Goal: Check status: Check status

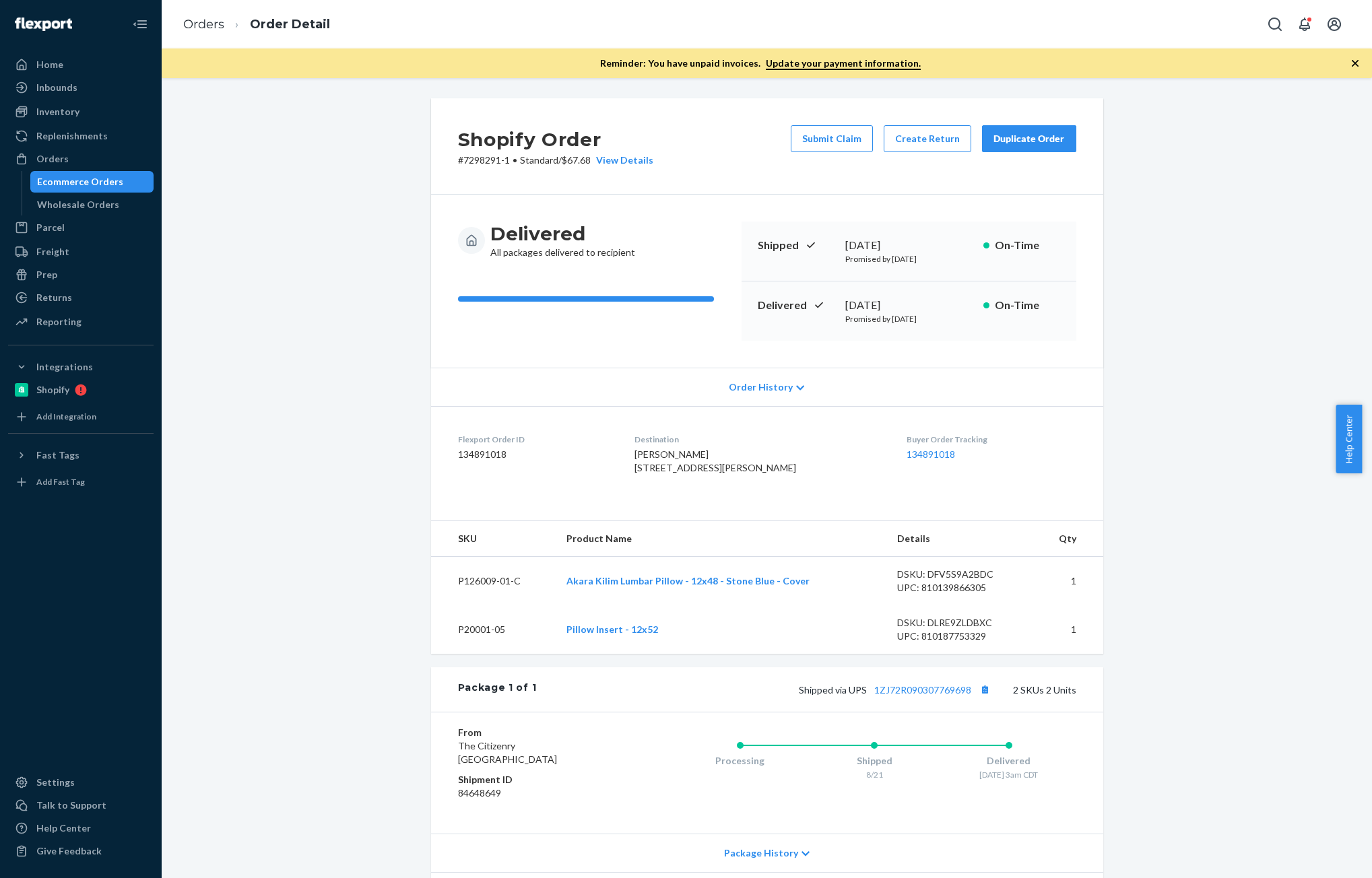
click at [204, 11] on ol "Orders Order Detail" at bounding box center [257, 24] width 169 height 40
click at [227, 37] on ol "Orders Order Detail" at bounding box center [257, 24] width 169 height 40
click at [201, 14] on ol "Orders Order Detail" at bounding box center [257, 24] width 169 height 40
click at [207, 12] on ol "Orders Order Detail" at bounding box center [257, 24] width 169 height 40
click at [200, 26] on link "Orders" at bounding box center [204, 24] width 41 height 15
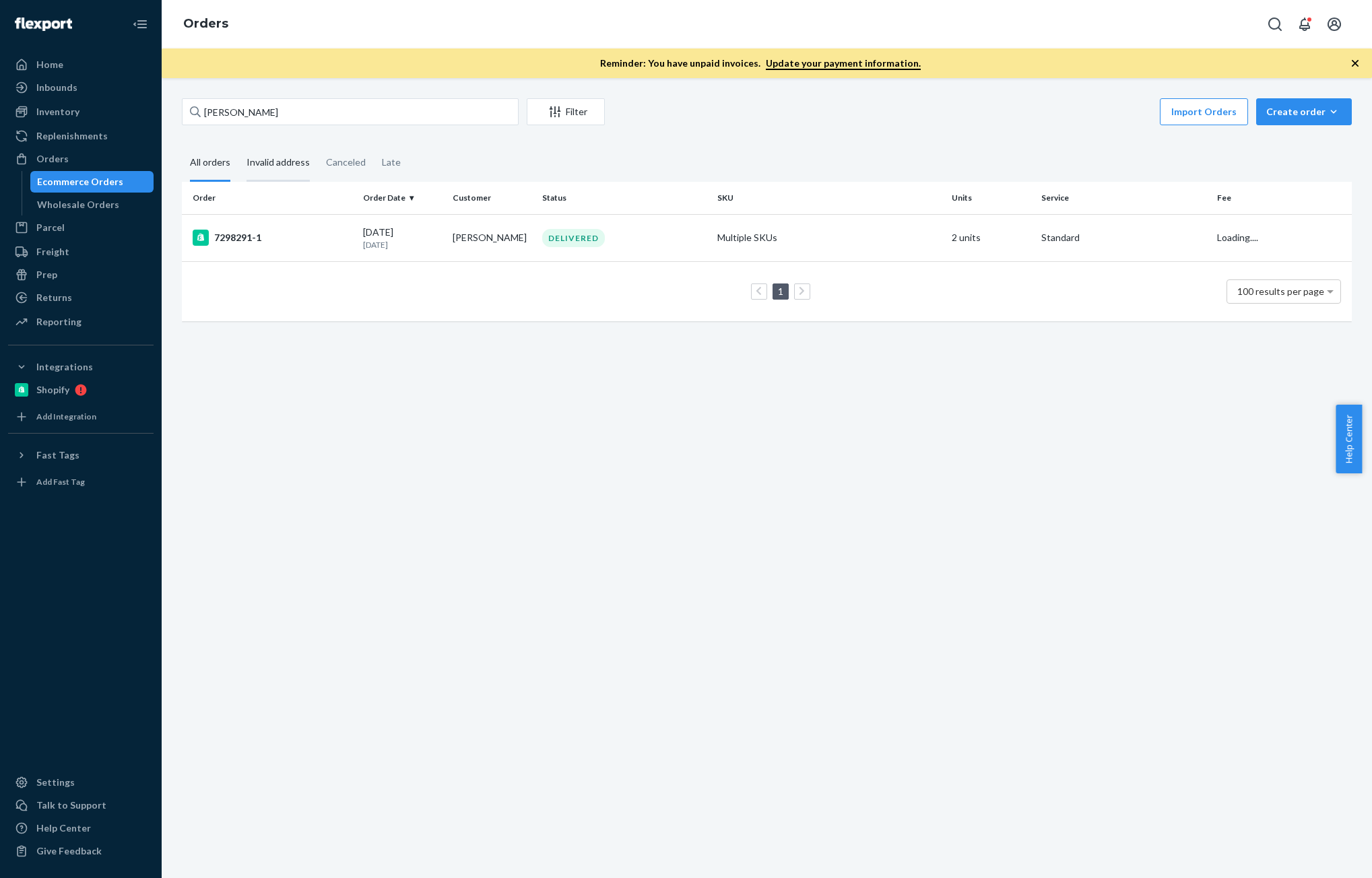
drag, startPoint x: 285, startPoint y: 175, endPoint x: 278, endPoint y: 179, distance: 8.1
click at [285, 175] on div "Invalid address" at bounding box center [278, 163] width 63 height 37
click at [239, 145] on input "Invalid address" at bounding box center [239, 145] width 0 height 0
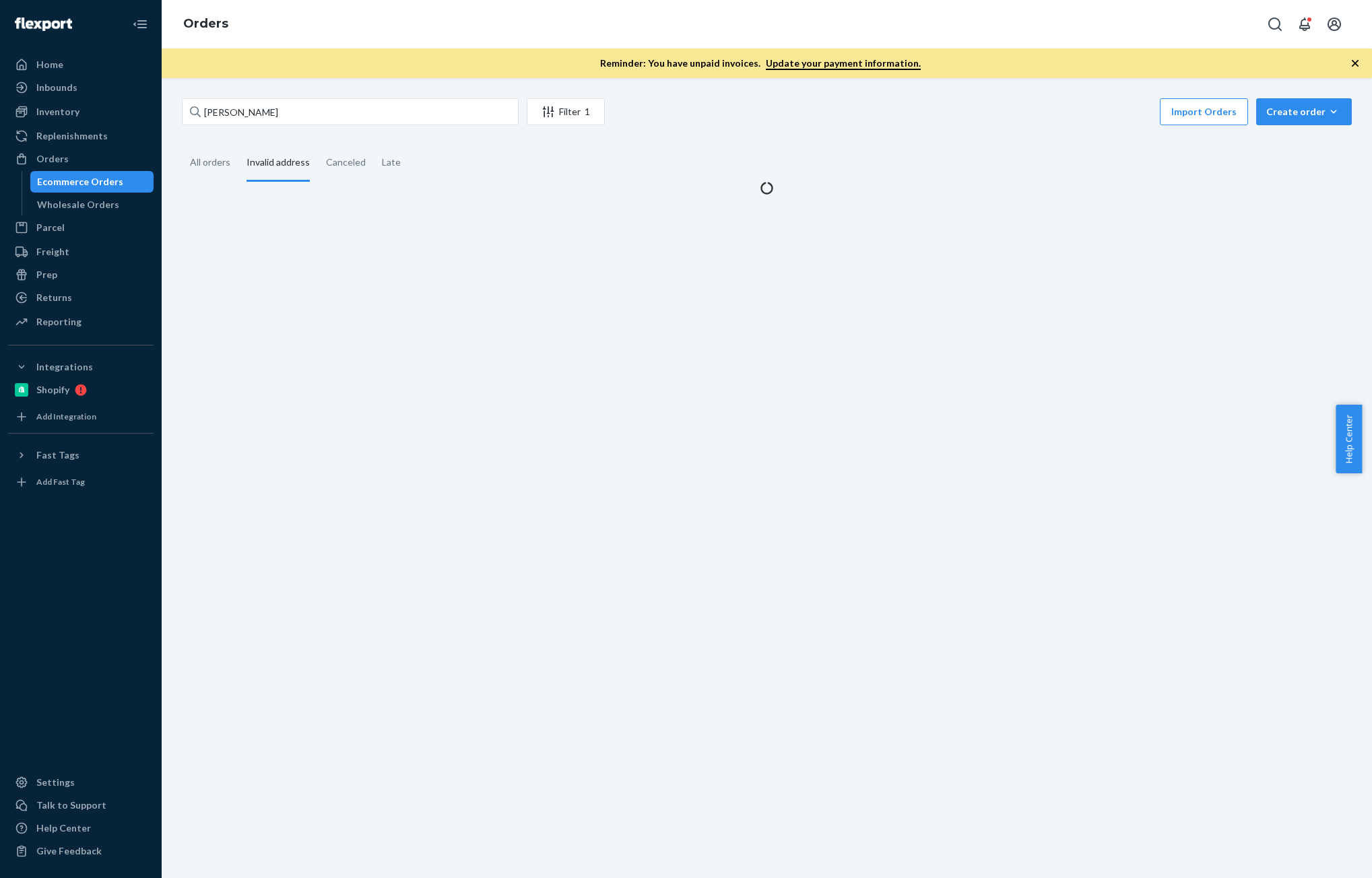
drag, startPoint x: 223, startPoint y: 166, endPoint x: 251, endPoint y: 162, distance: 28.3
click at [221, 166] on div "All orders" at bounding box center [210, 162] width 40 height 35
click at [182, 145] on input "All orders" at bounding box center [182, 145] width 0 height 0
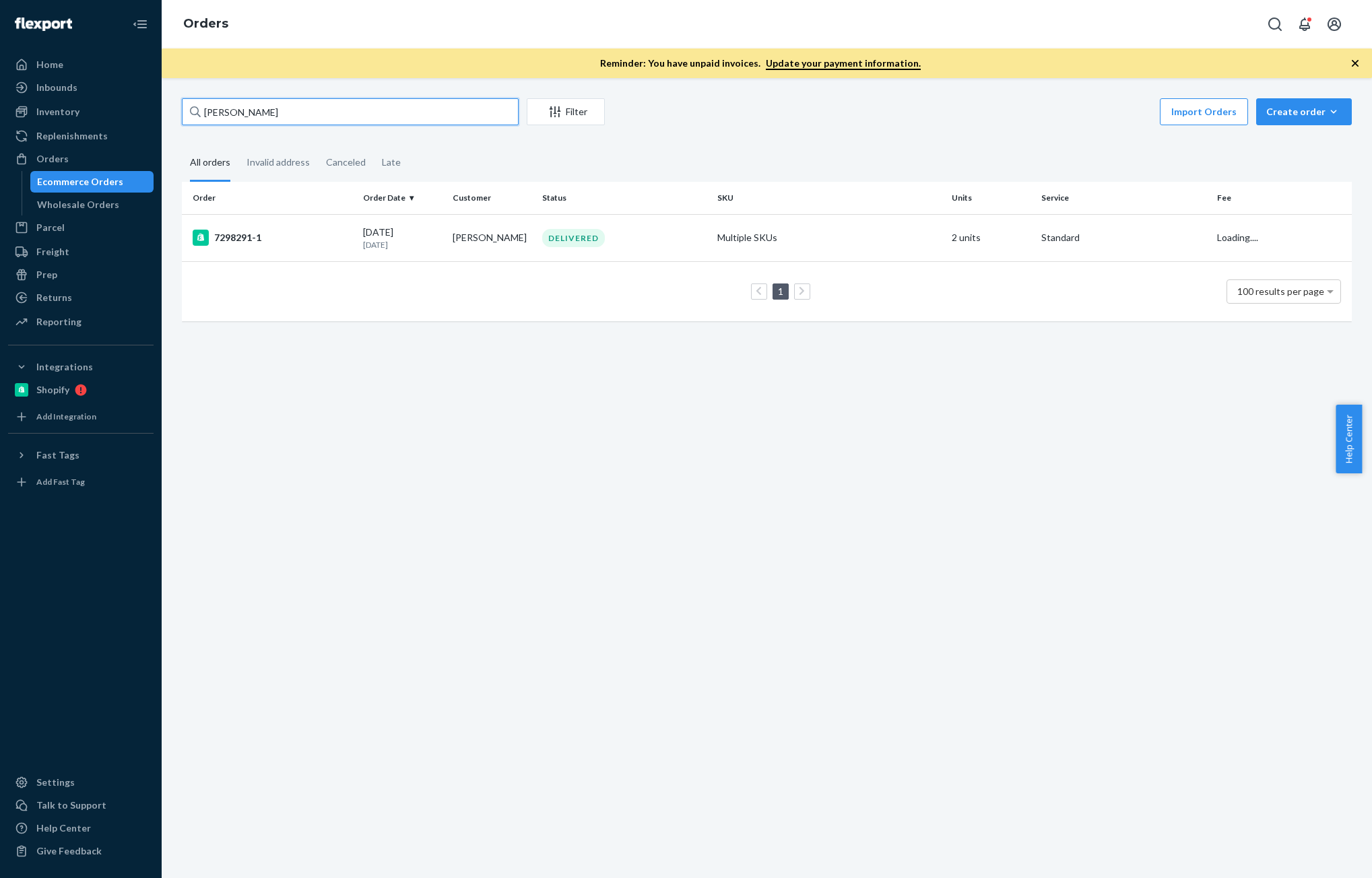
click at [344, 121] on input "[PERSON_NAME]" at bounding box center [351, 112] width 337 height 27
paste input "[PERSON_NAME]"
type input "[PERSON_NAME]"
